Goal: Check status: Check status

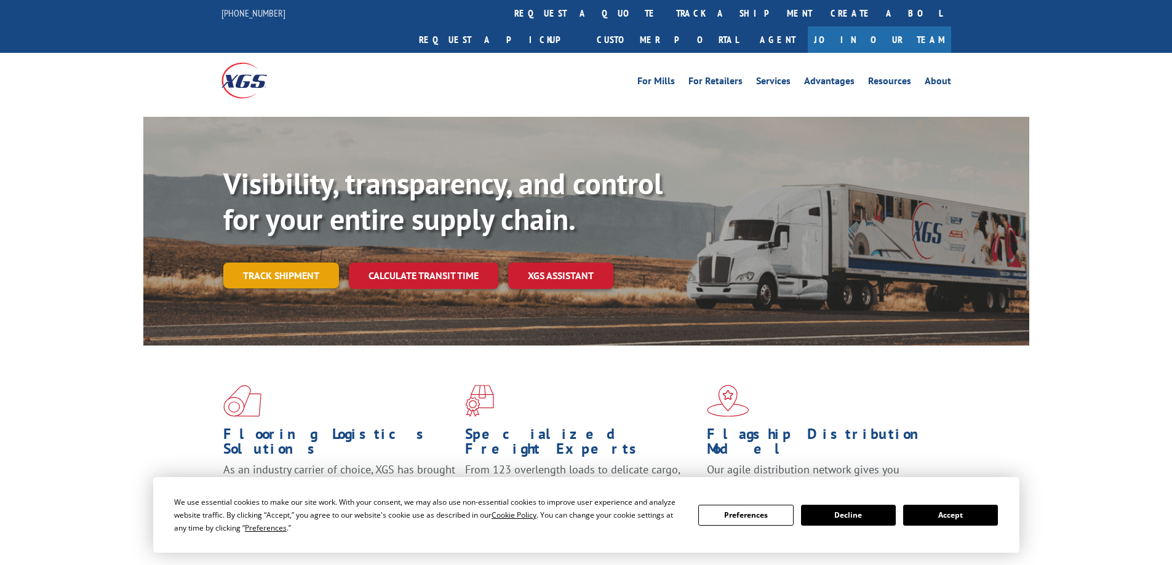
click at [276, 263] on link "Track shipment" at bounding box center [281, 276] width 116 height 26
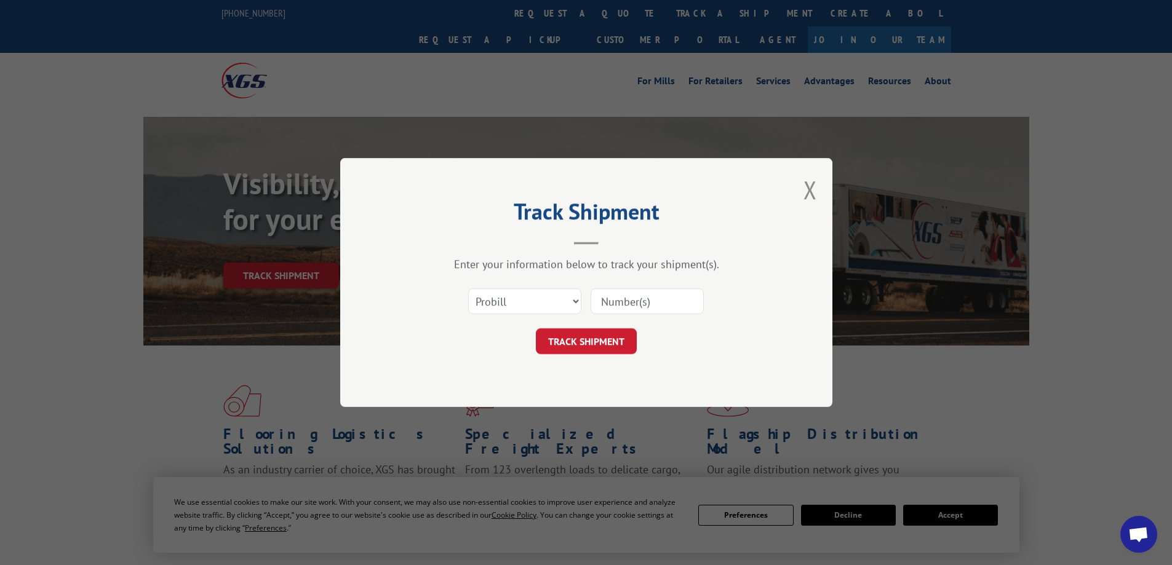
click at [629, 284] on div "Select category... Probill BOL PO" at bounding box center [586, 301] width 369 height 41
click at [633, 312] on input at bounding box center [647, 302] width 113 height 26
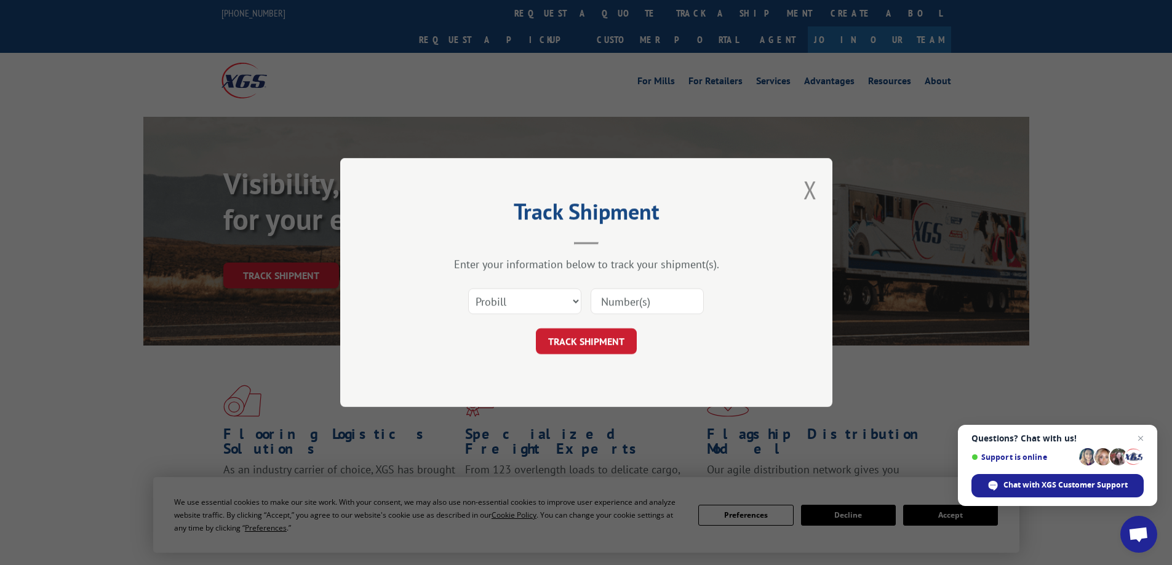
type input "17496308"
click at [571, 346] on button "TRACK SHIPMENT" at bounding box center [586, 342] width 101 height 26
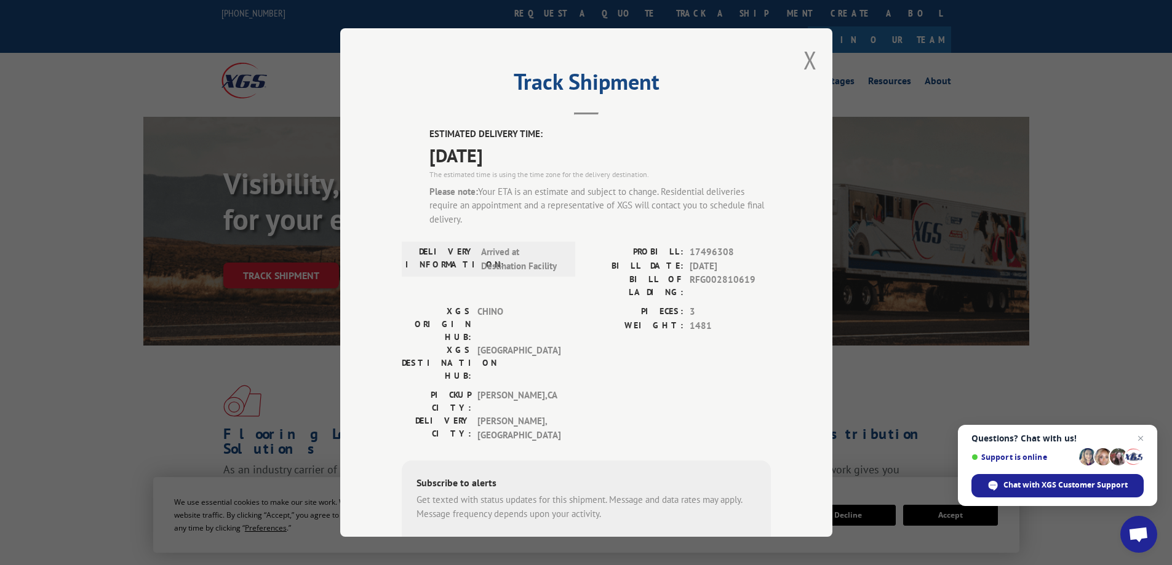
click at [482, 344] on span "[GEOGRAPHIC_DATA]" at bounding box center [518, 363] width 83 height 39
drag, startPoint x: 483, startPoint y: 316, endPoint x: 544, endPoint y: 318, distance: 61.6
click at [544, 344] on span "[GEOGRAPHIC_DATA]" at bounding box center [518, 363] width 83 height 39
click at [478, 305] on span "CHINO" at bounding box center [518, 324] width 83 height 39
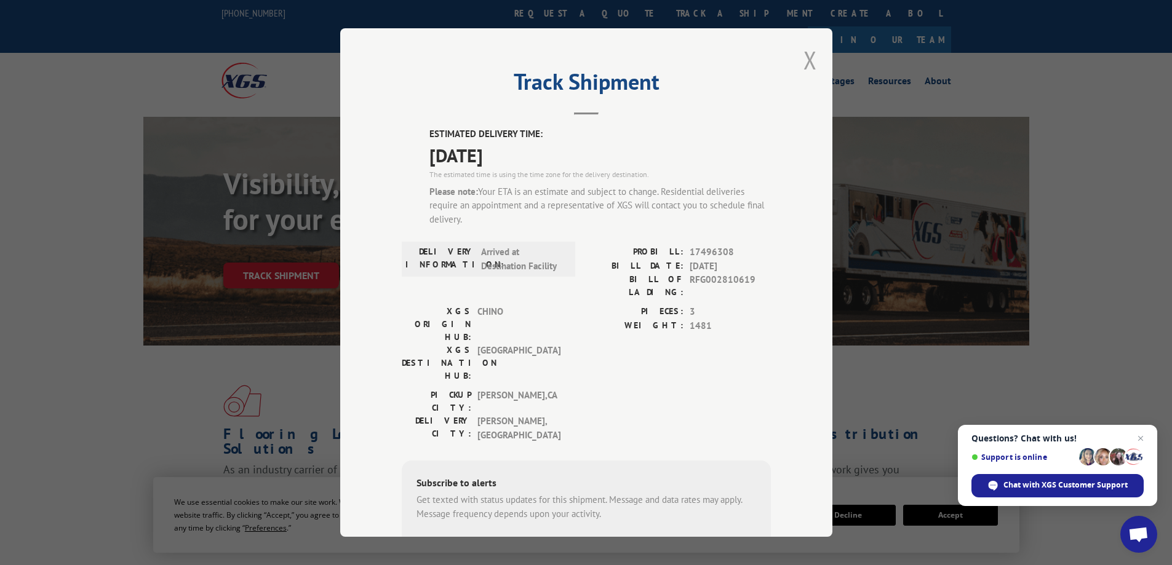
click at [805, 51] on button "Close modal" at bounding box center [810, 60] width 14 height 33
